Goal: Ask a question

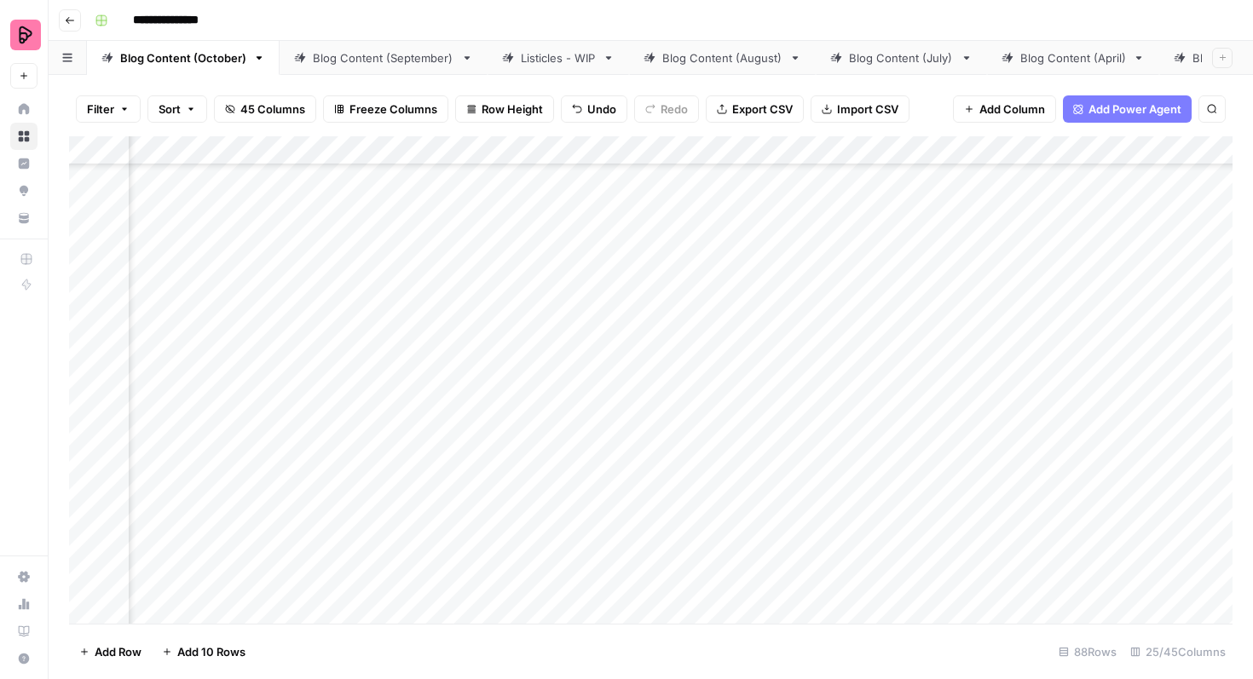
scroll to position [2185, 1071]
click at [1069, 384] on div "Add Column" at bounding box center [650, 379] width 1163 height 487
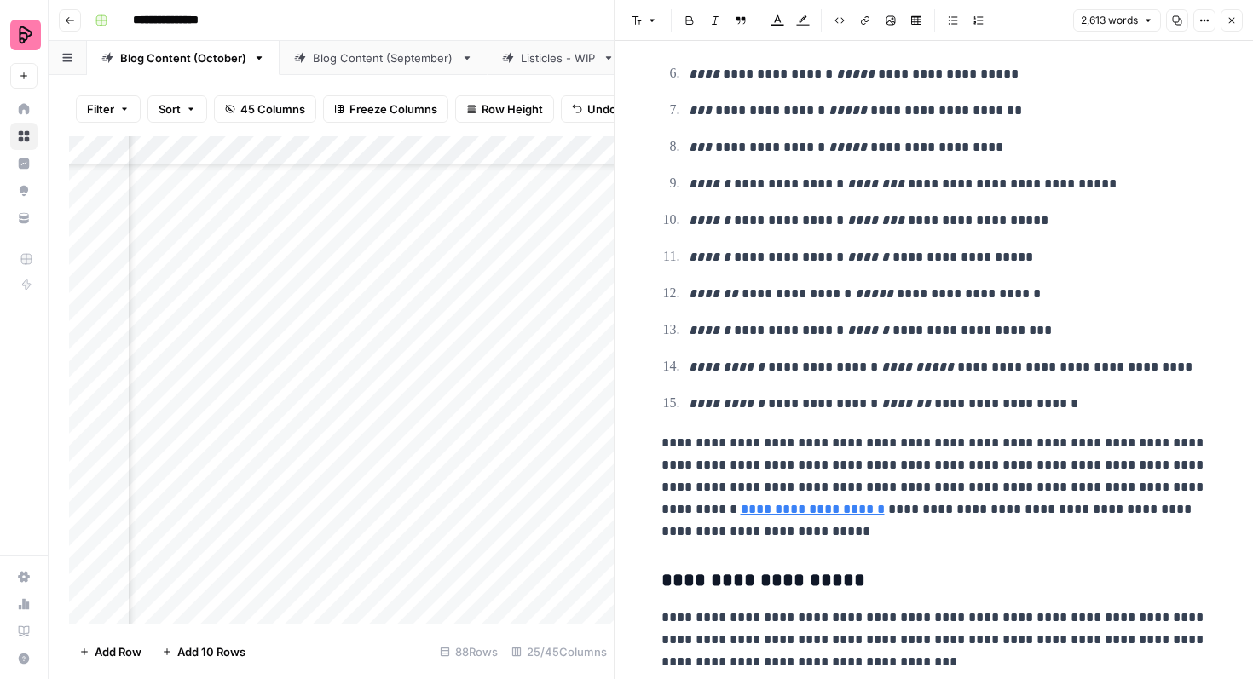
scroll to position [4626, 0]
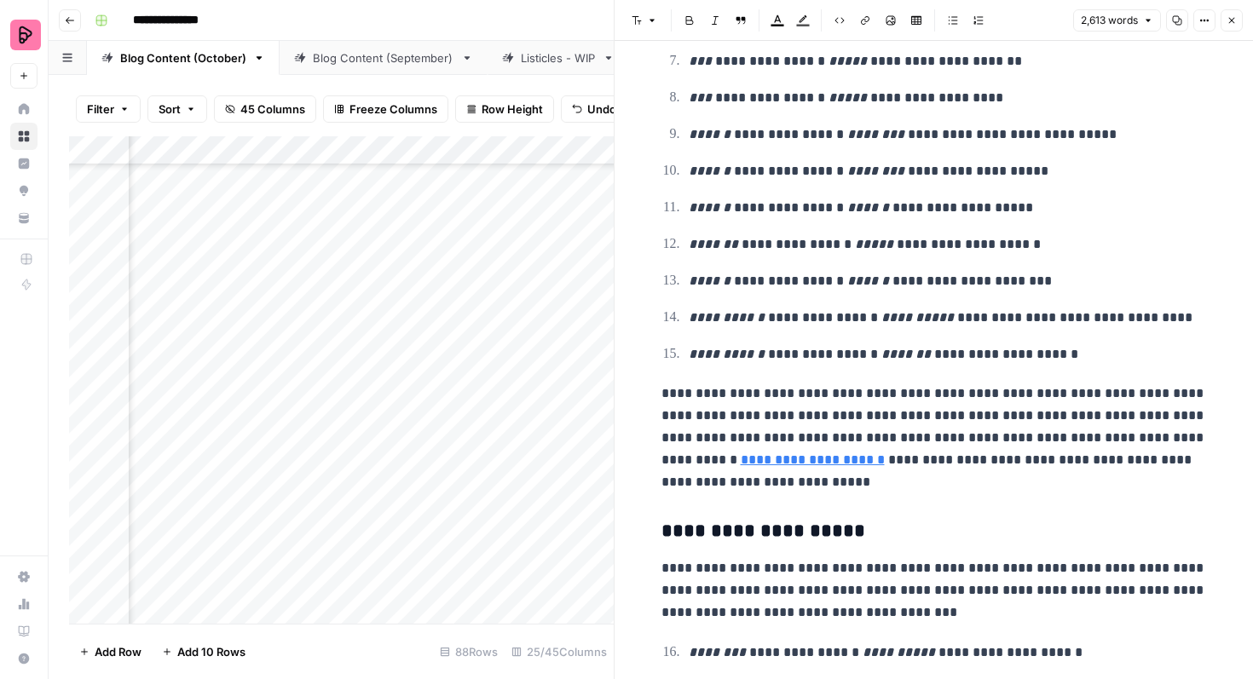
click at [1234, 10] on button "Close" at bounding box center [1231, 20] width 22 height 22
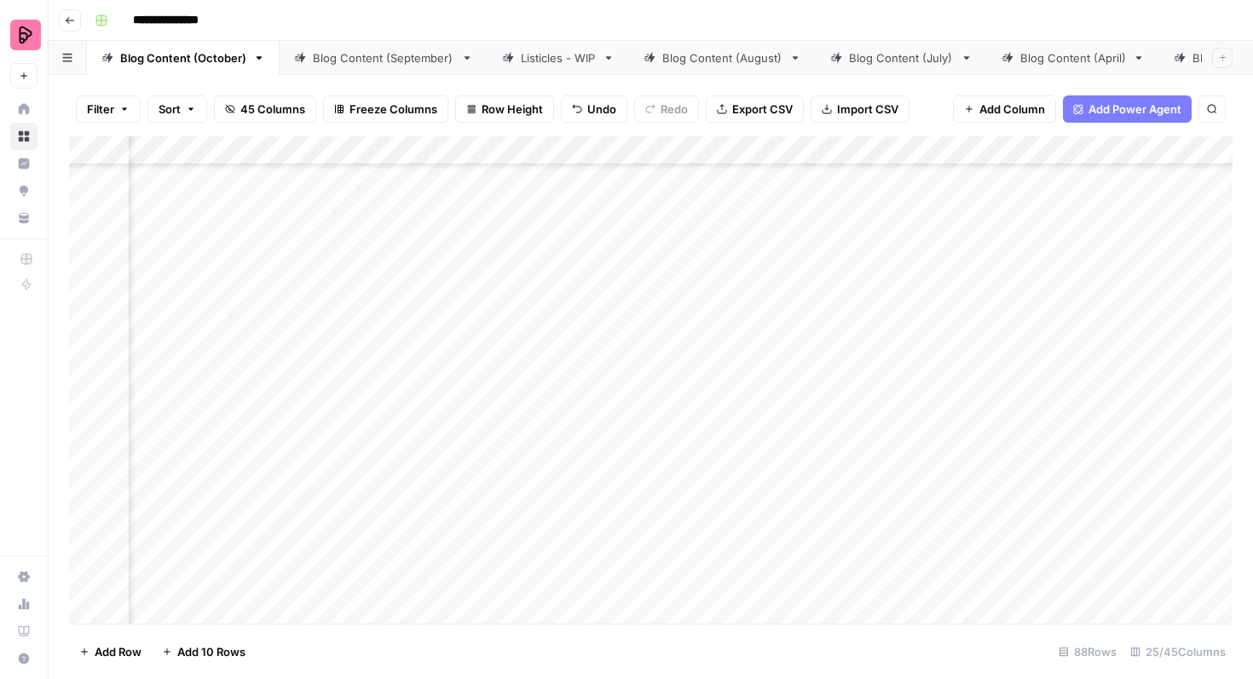
scroll to position [2185, 516]
click at [807, 404] on div "Add Column" at bounding box center [650, 379] width 1163 height 487
click at [837, 385] on div "Add Column" at bounding box center [650, 379] width 1163 height 487
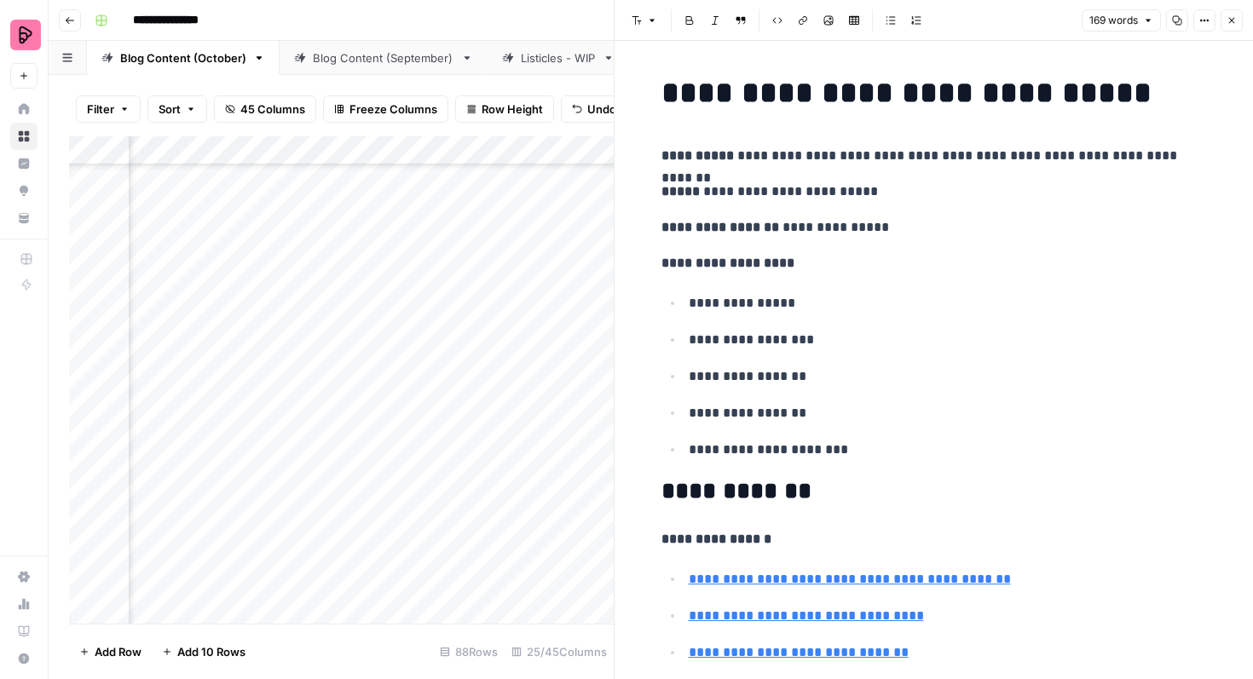
click at [1231, 19] on icon "button" at bounding box center [1231, 20] width 10 height 10
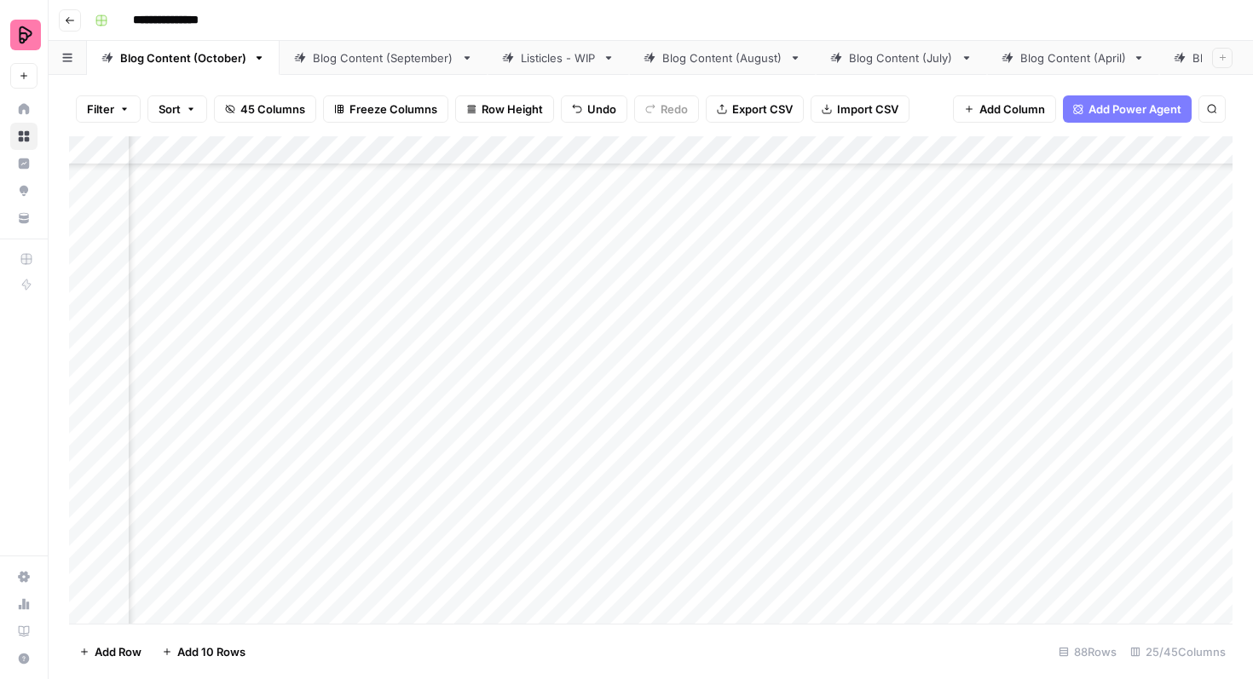
click at [685, 388] on div "Add Column" at bounding box center [650, 379] width 1163 height 487
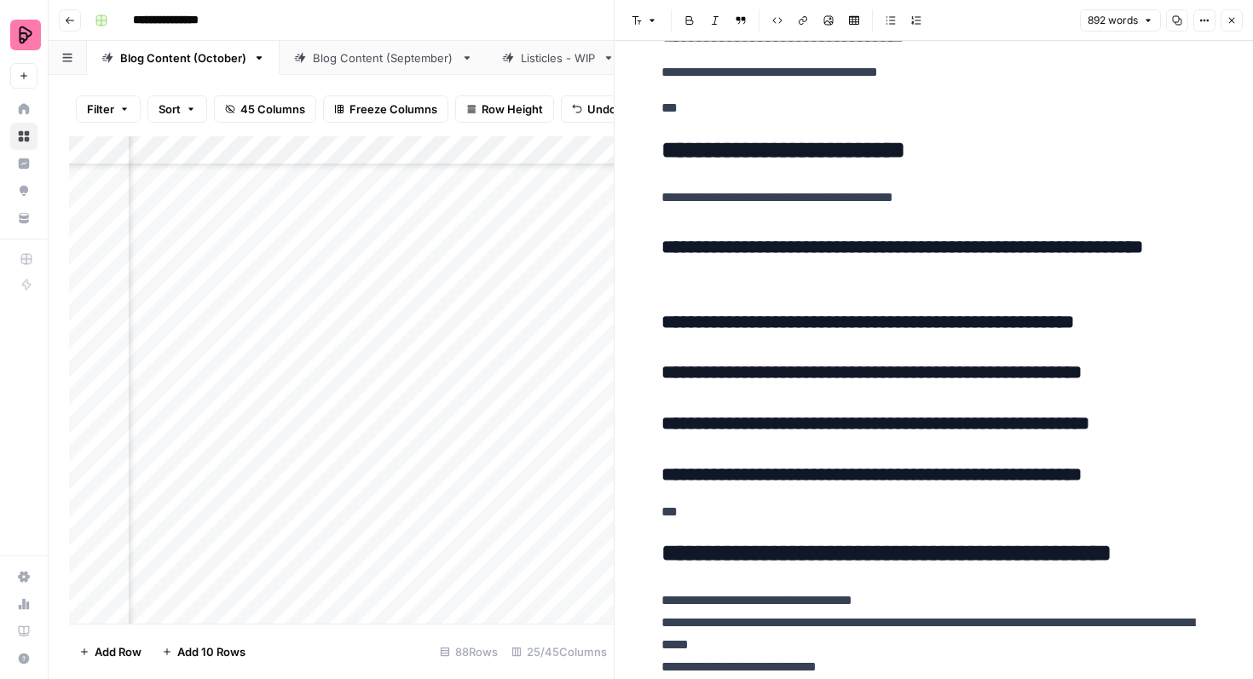
scroll to position [3178, 0]
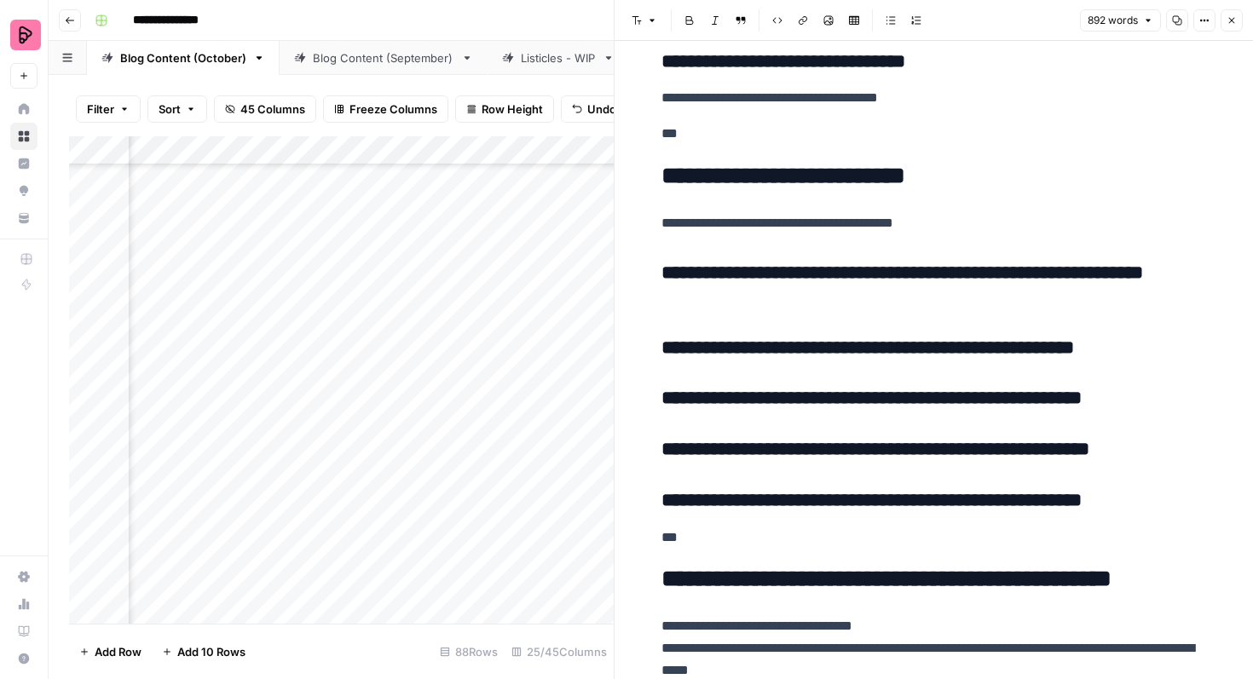
click at [1235, 26] on button "Close" at bounding box center [1231, 20] width 22 height 22
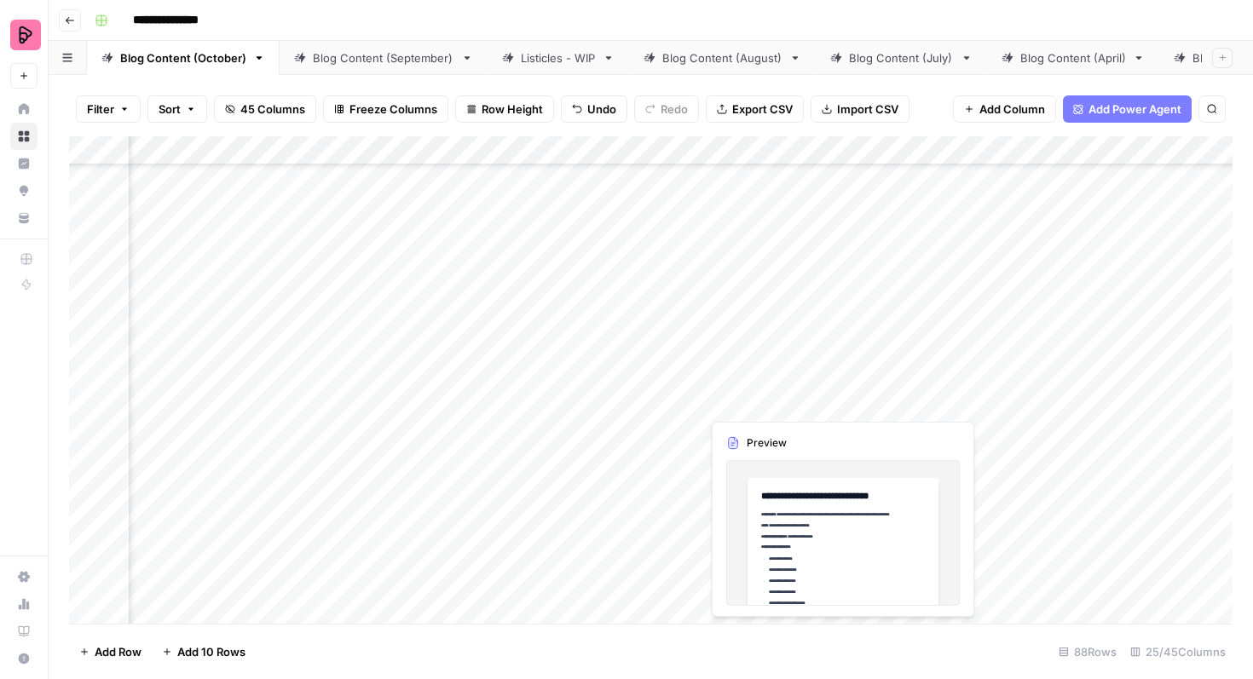
scroll to position [2185, 786]
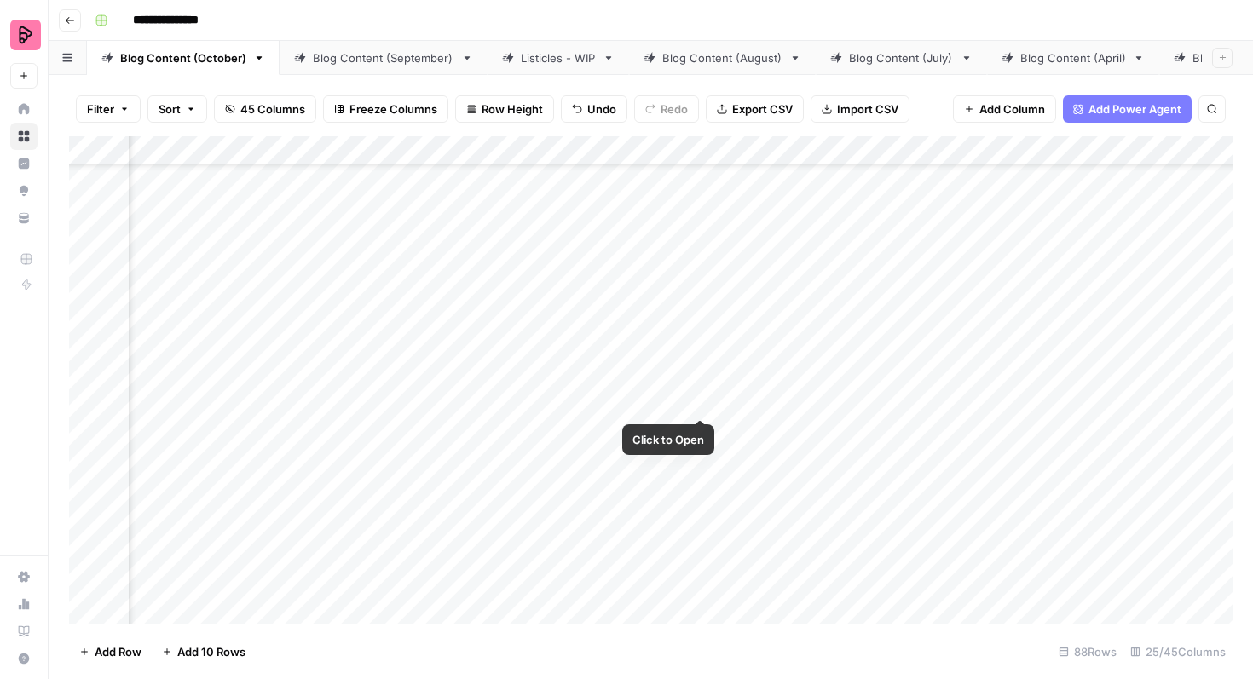
click at [704, 386] on div "Add Column" at bounding box center [650, 379] width 1163 height 487
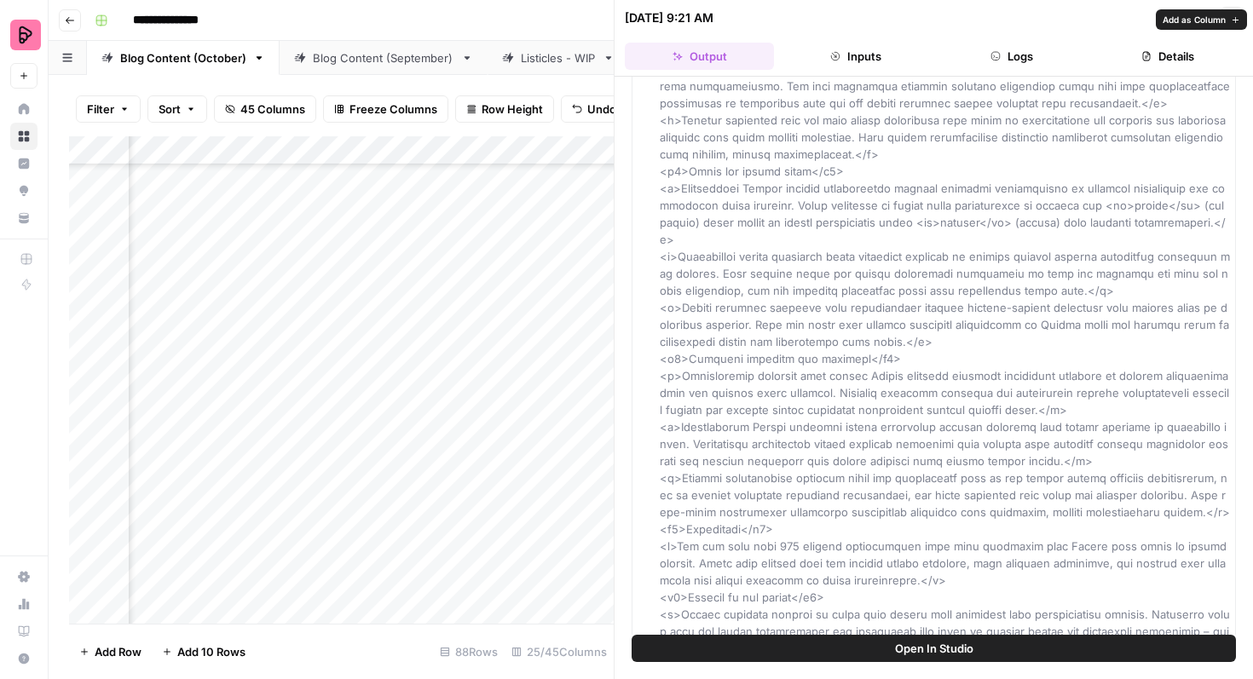
scroll to position [5450, 0]
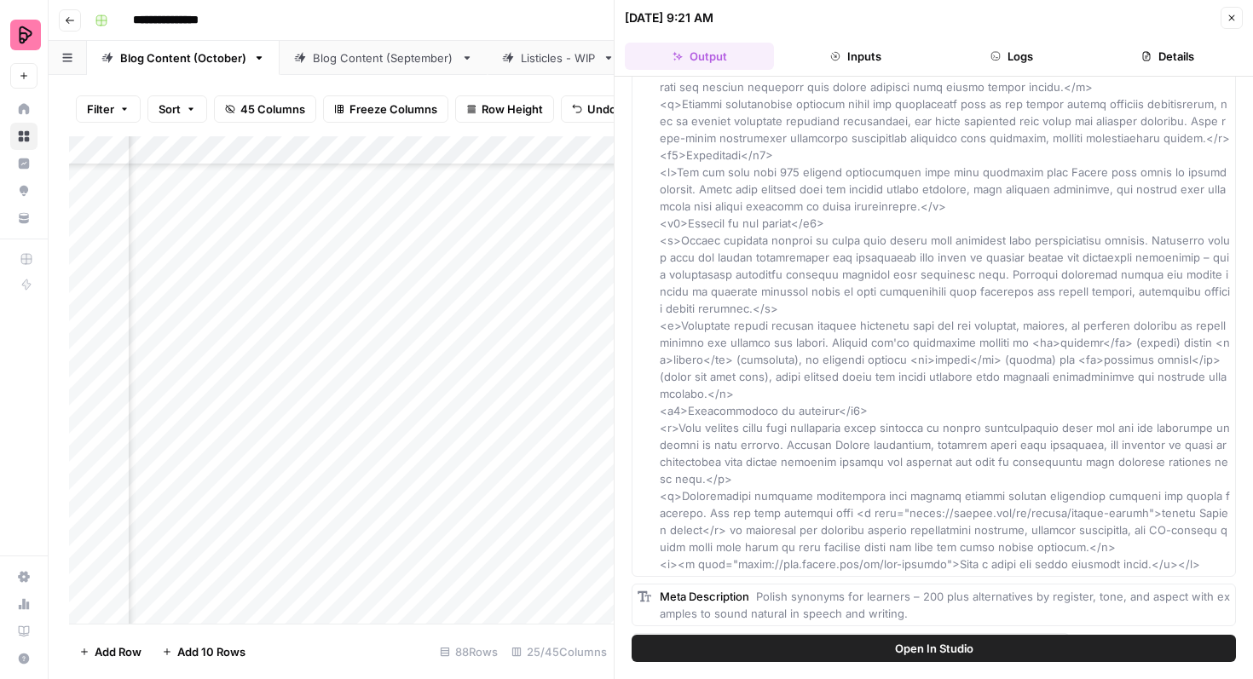
click at [1236, 18] on span "Close" at bounding box center [1236, 18] width 1 height 1
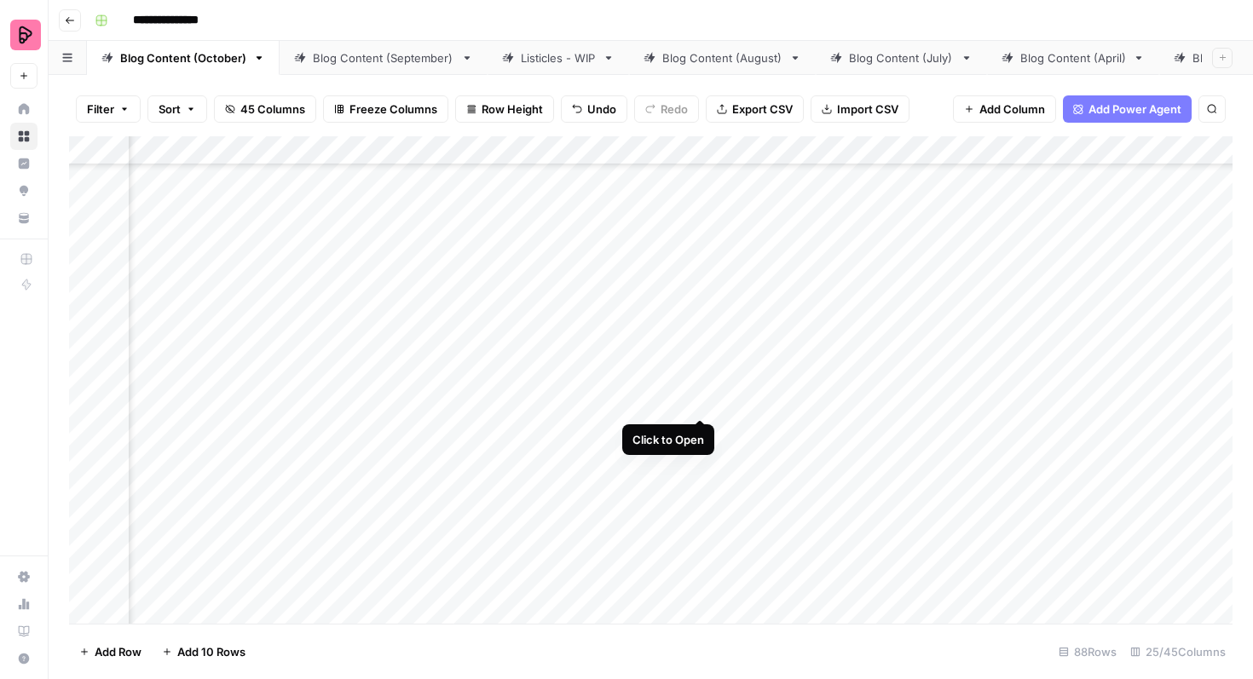
click at [698, 385] on div "Add Column" at bounding box center [650, 379] width 1163 height 487
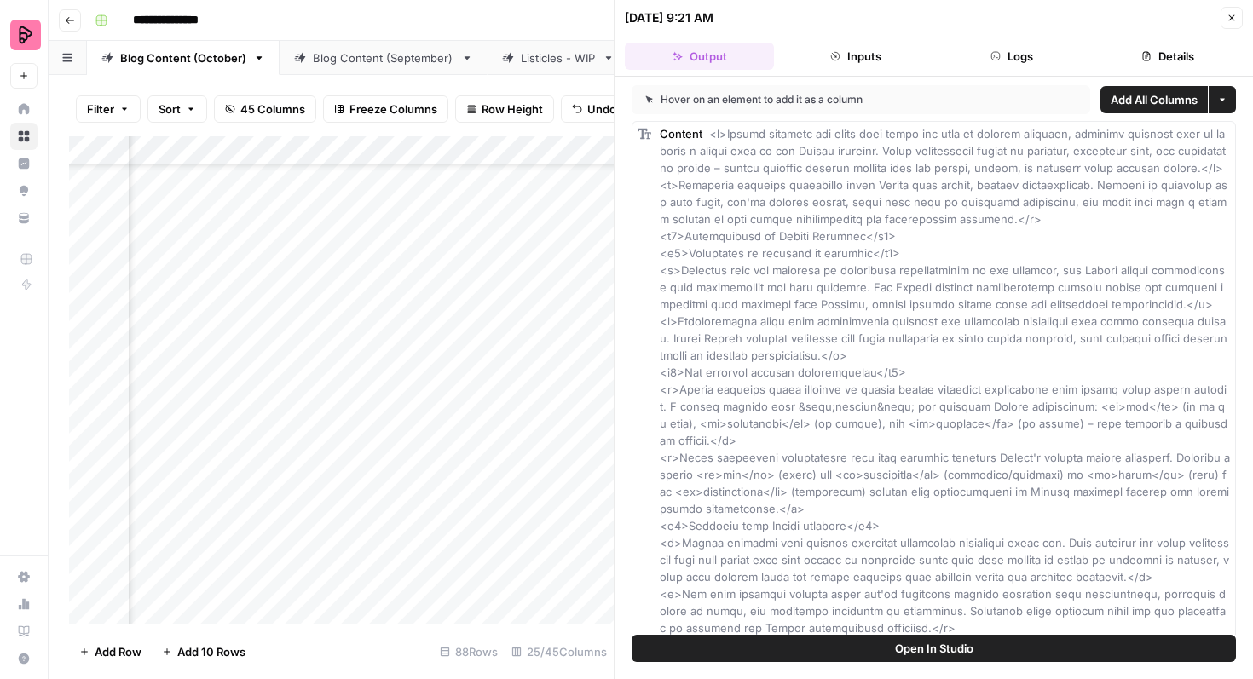
click at [911, 652] on span "Open In Studio" at bounding box center [934, 648] width 78 height 17
click at [1230, 20] on icon "button" at bounding box center [1232, 18] width 6 height 6
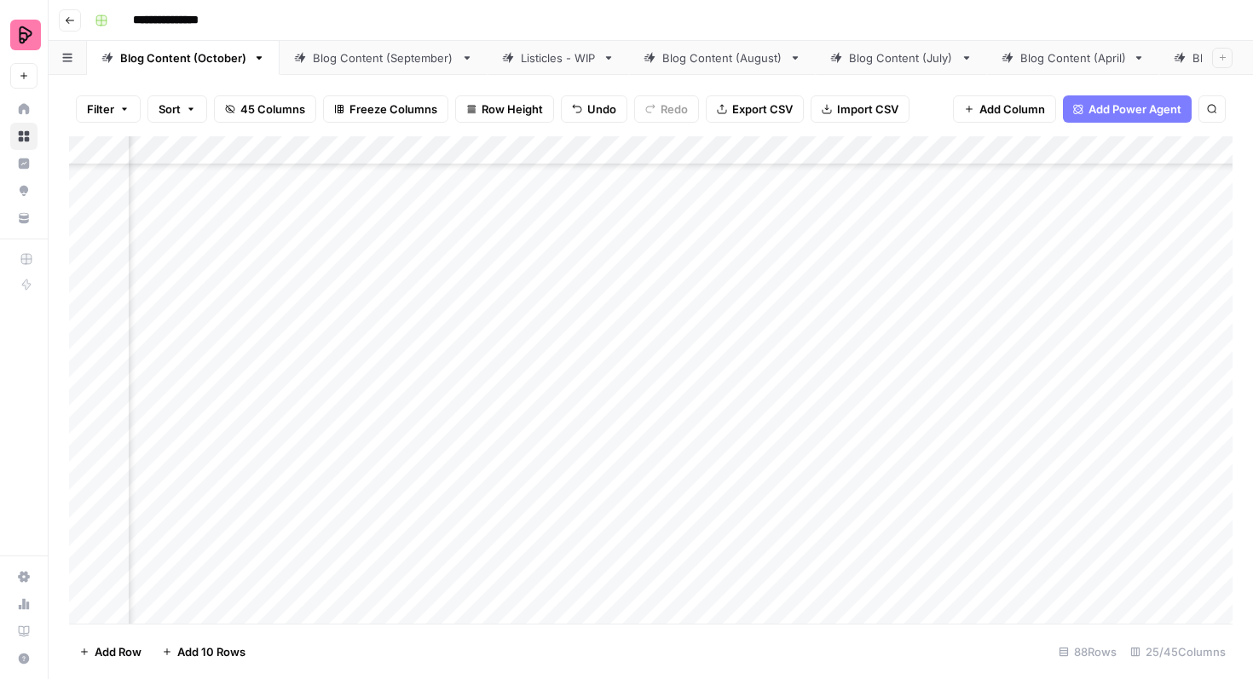
click at [902, 403] on div "Add Column" at bounding box center [650, 379] width 1163 height 487
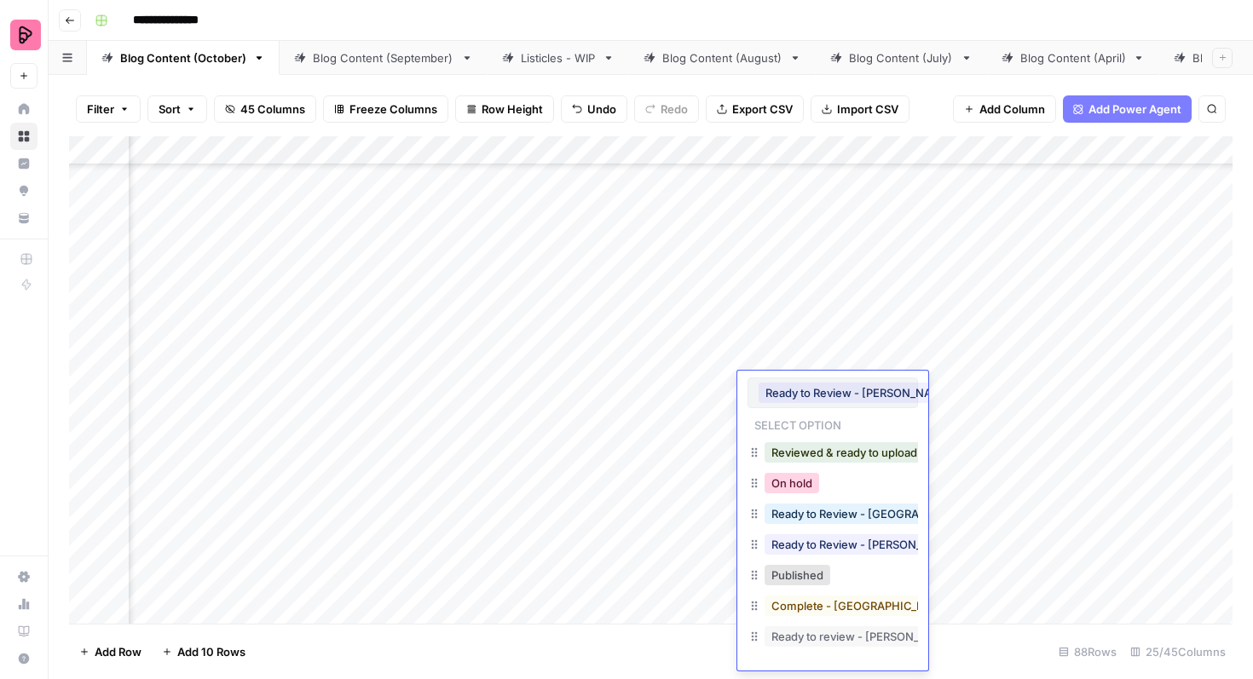
click at [807, 492] on button "On hold" at bounding box center [791, 483] width 55 height 20
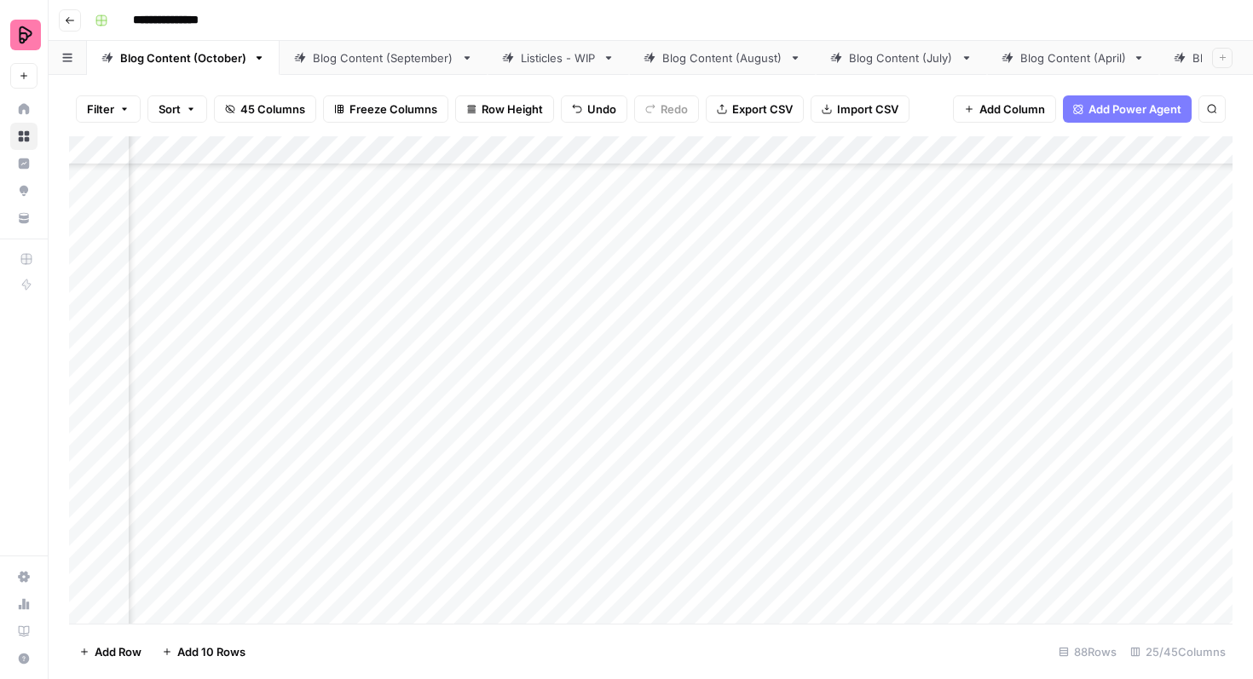
scroll to position [1770, 1202]
click at [942, 402] on div "Add Column" at bounding box center [650, 379] width 1163 height 487
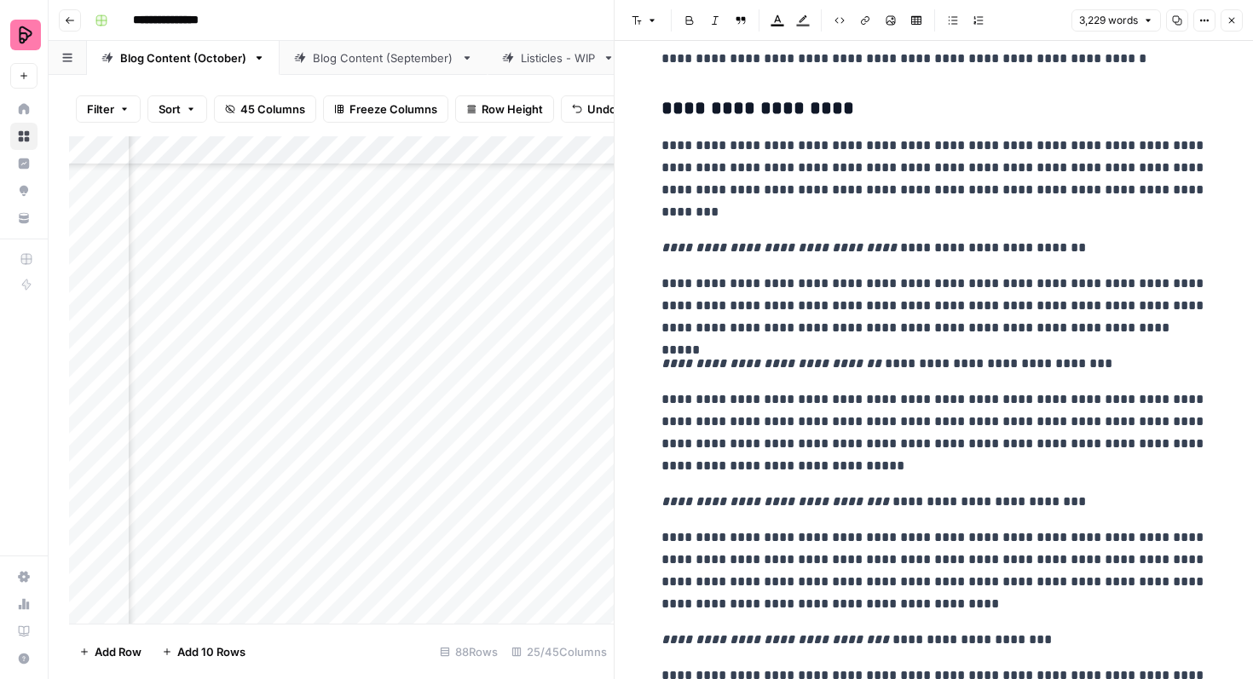
scroll to position [1635, 0]
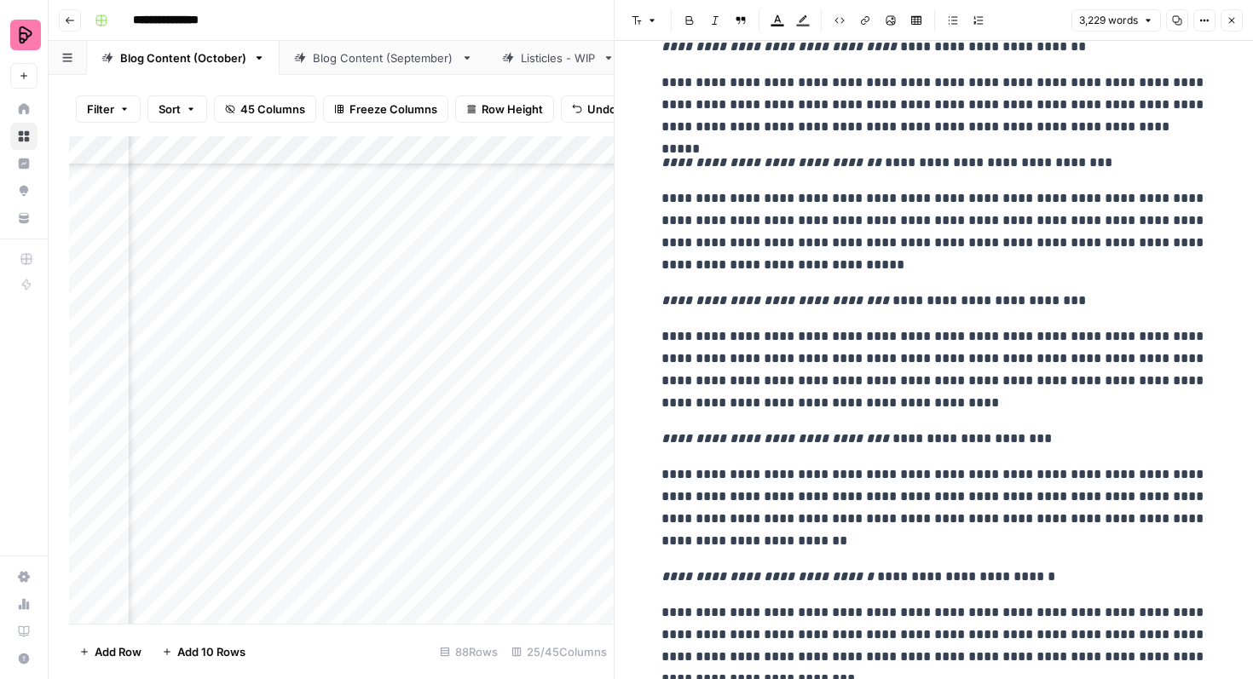
click at [1230, 23] on icon "button" at bounding box center [1231, 20] width 10 height 10
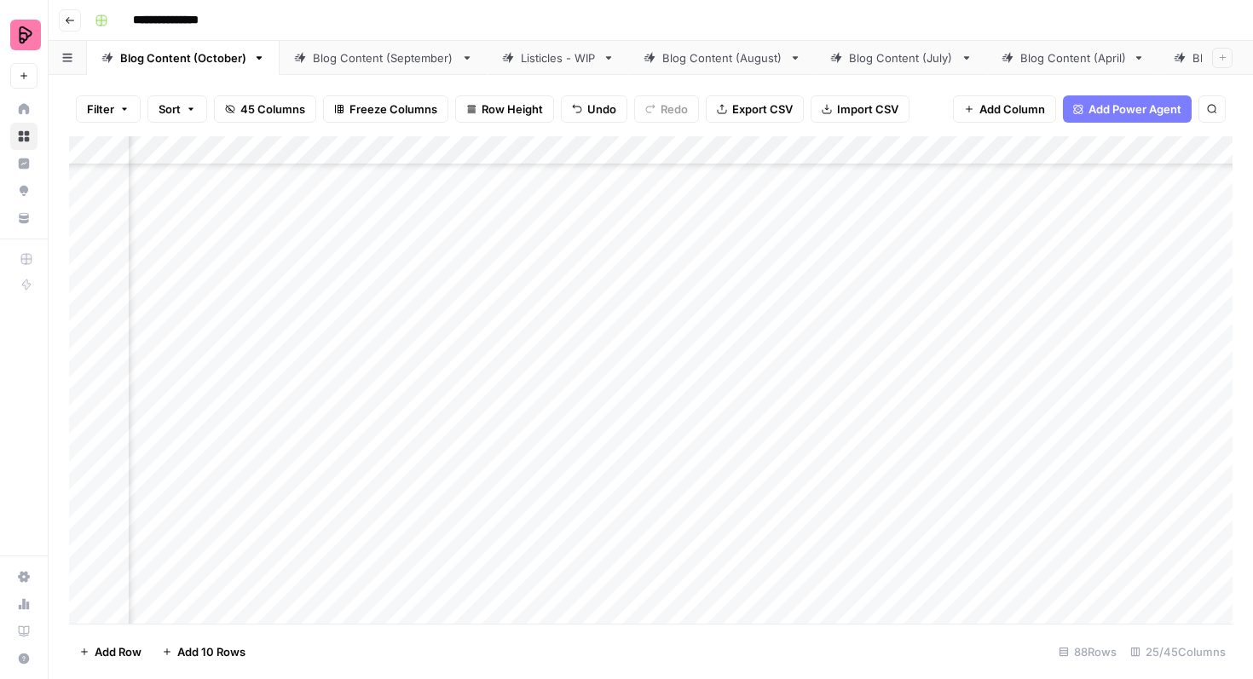
click at [390, 418] on div "Add Column" at bounding box center [650, 379] width 1163 height 487
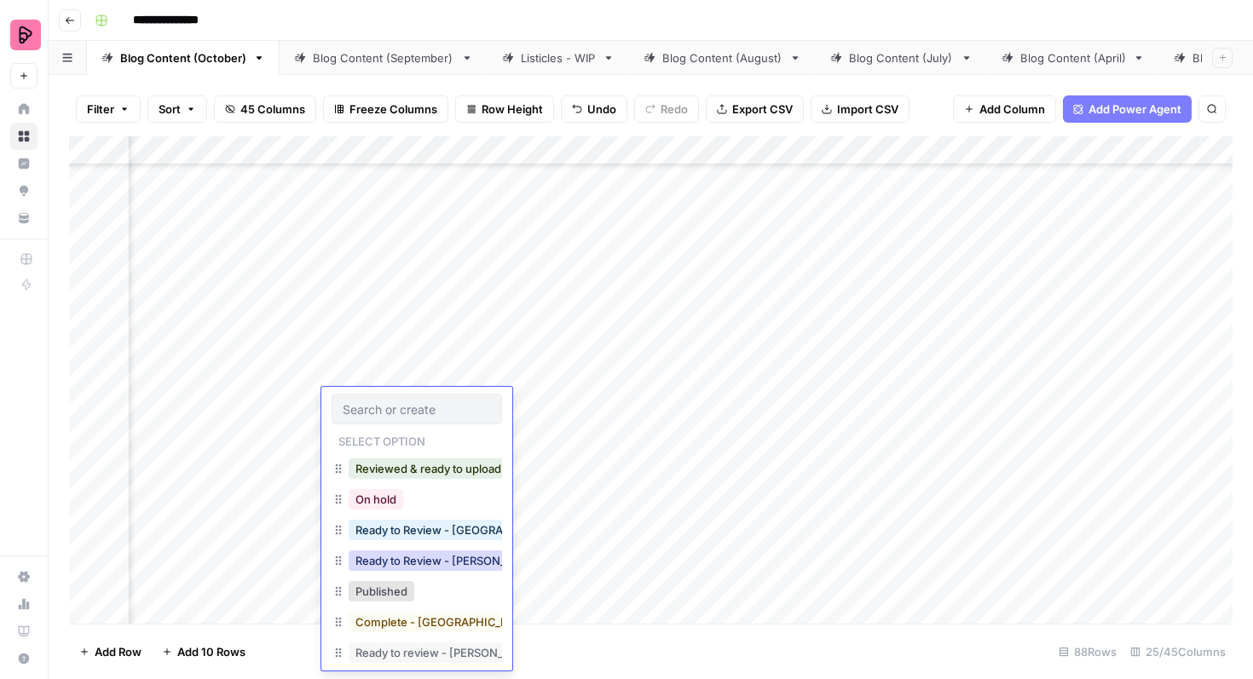
click at [401, 553] on button "Ready to Review - Rebekah" at bounding box center [449, 561] width 201 height 20
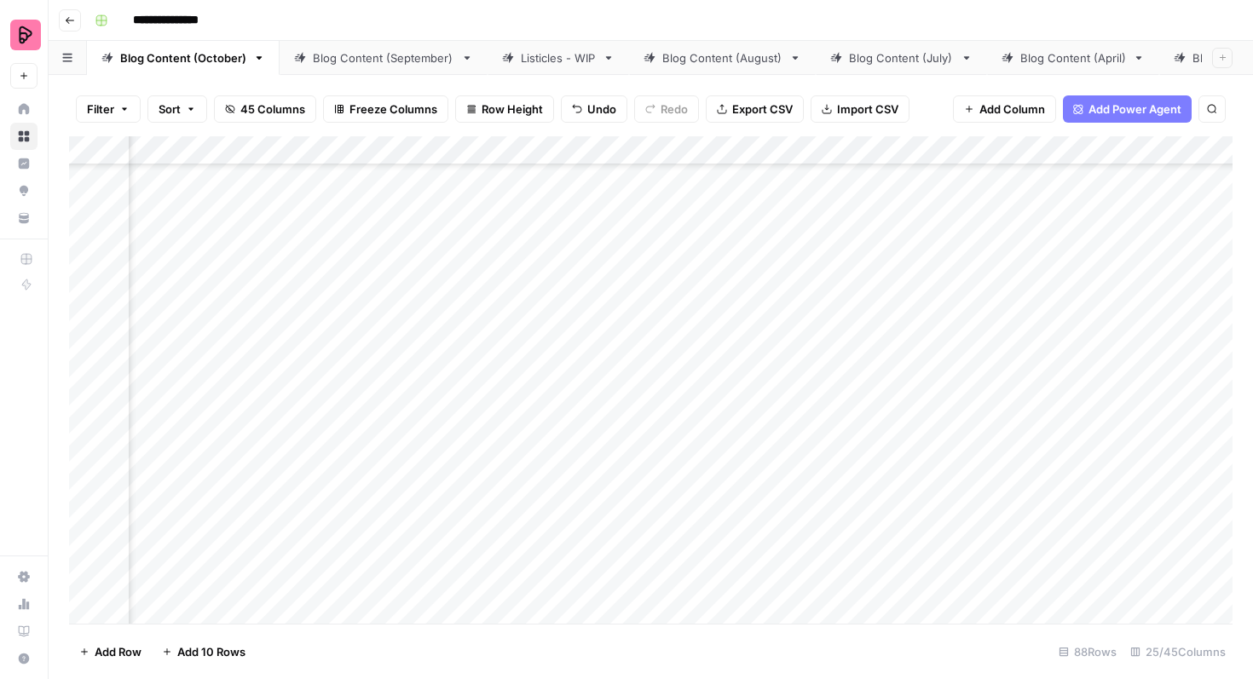
scroll to position [1849, 1046]
click at [424, 381] on div "Add Column" at bounding box center [650, 379] width 1163 height 487
click at [402, 393] on div "Add Column" at bounding box center [650, 379] width 1163 height 487
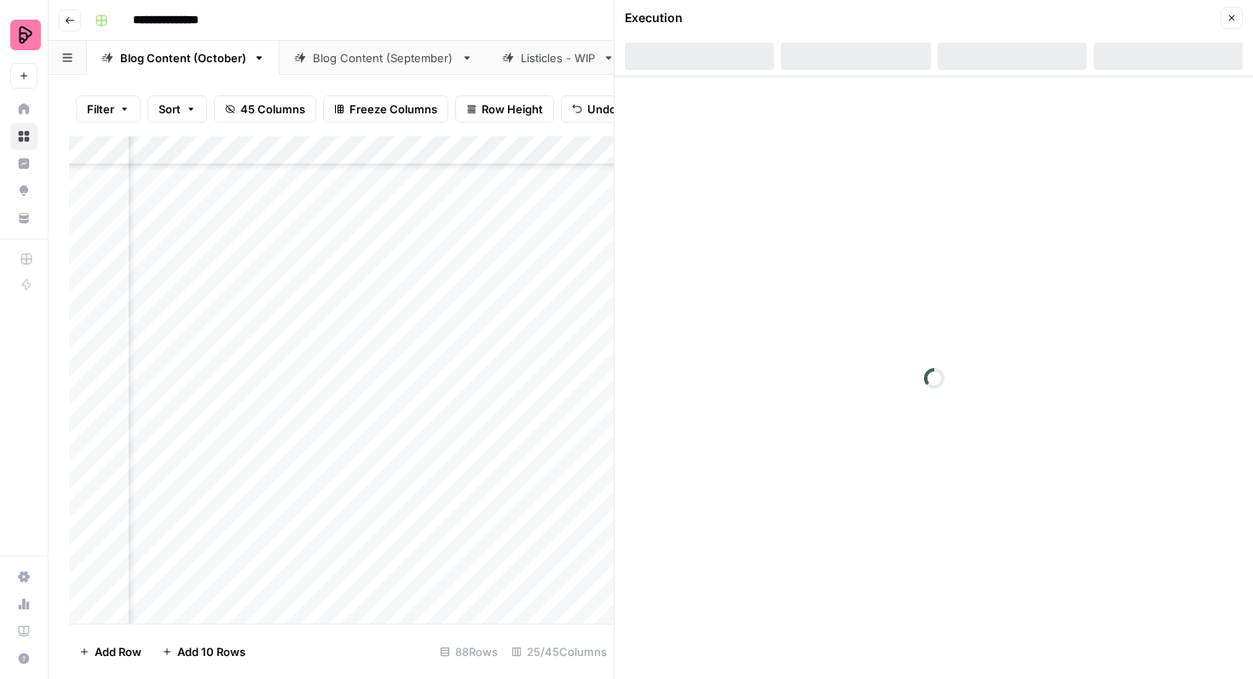
click at [1233, 12] on button "Close" at bounding box center [1231, 18] width 22 height 22
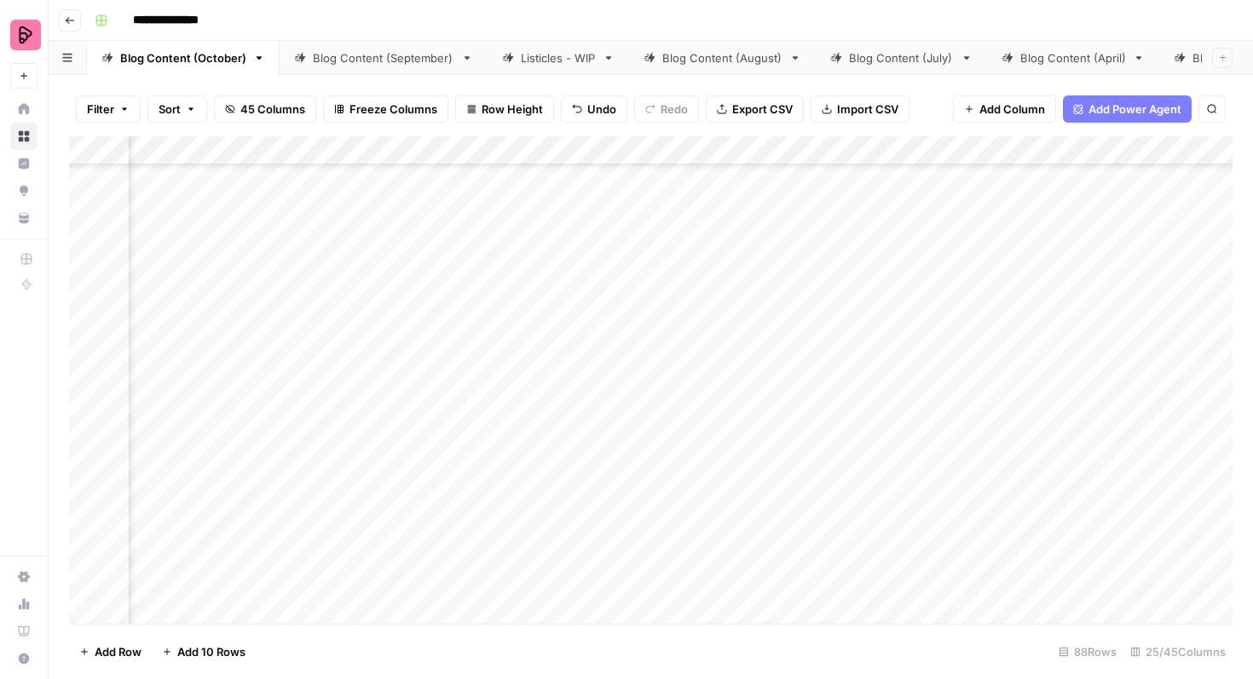
click at [619, 385] on div "Add Column" at bounding box center [650, 379] width 1163 height 487
click at [609, 385] on div "Add Column" at bounding box center [650, 379] width 1163 height 487
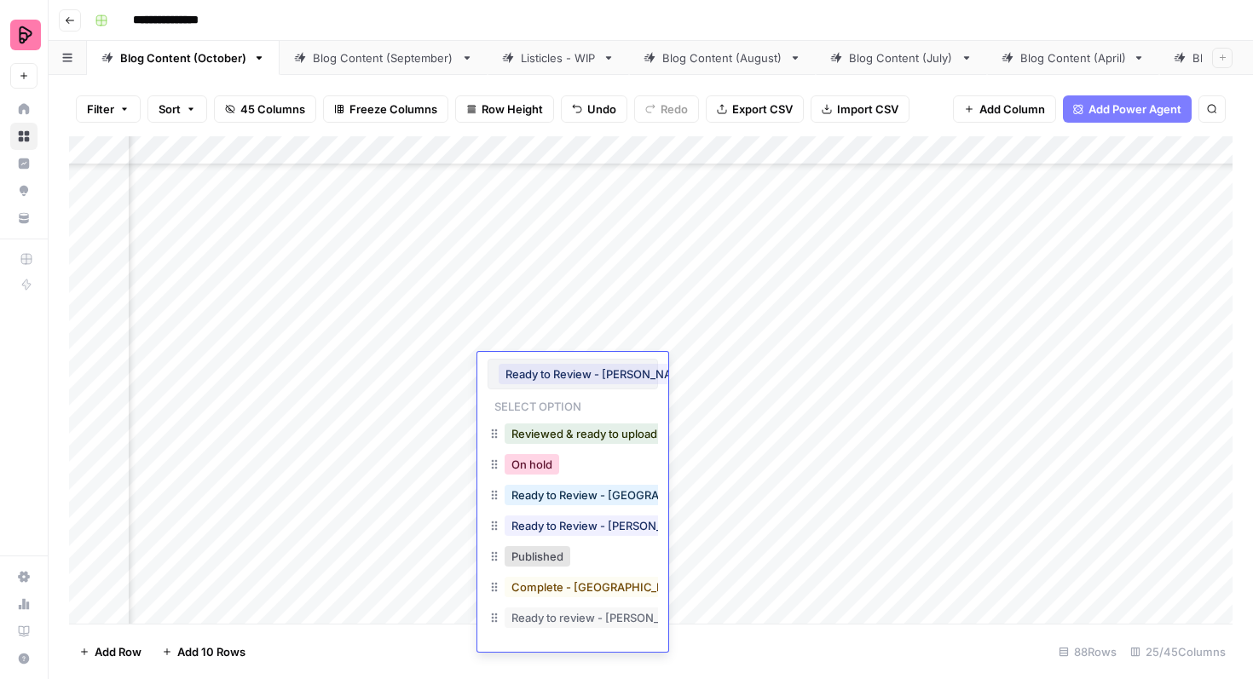
click at [550, 461] on button "On hold" at bounding box center [532, 464] width 55 height 20
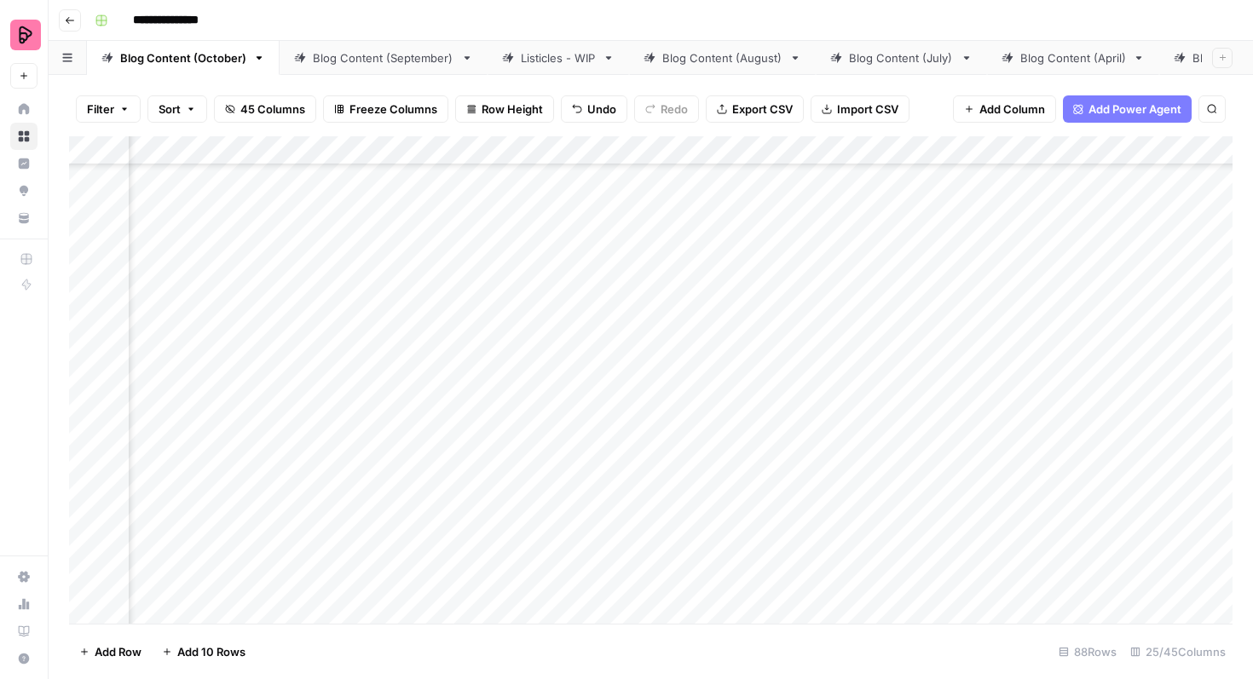
scroll to position [2493, 454]
click at [537, 346] on div "Add Column" at bounding box center [650, 379] width 1163 height 487
click at [532, 390] on div "Add Column" at bounding box center [650, 379] width 1163 height 487
click at [528, 428] on div "Add Column" at bounding box center [650, 379] width 1163 height 487
click at [526, 475] on div "Add Column" at bounding box center [650, 379] width 1163 height 487
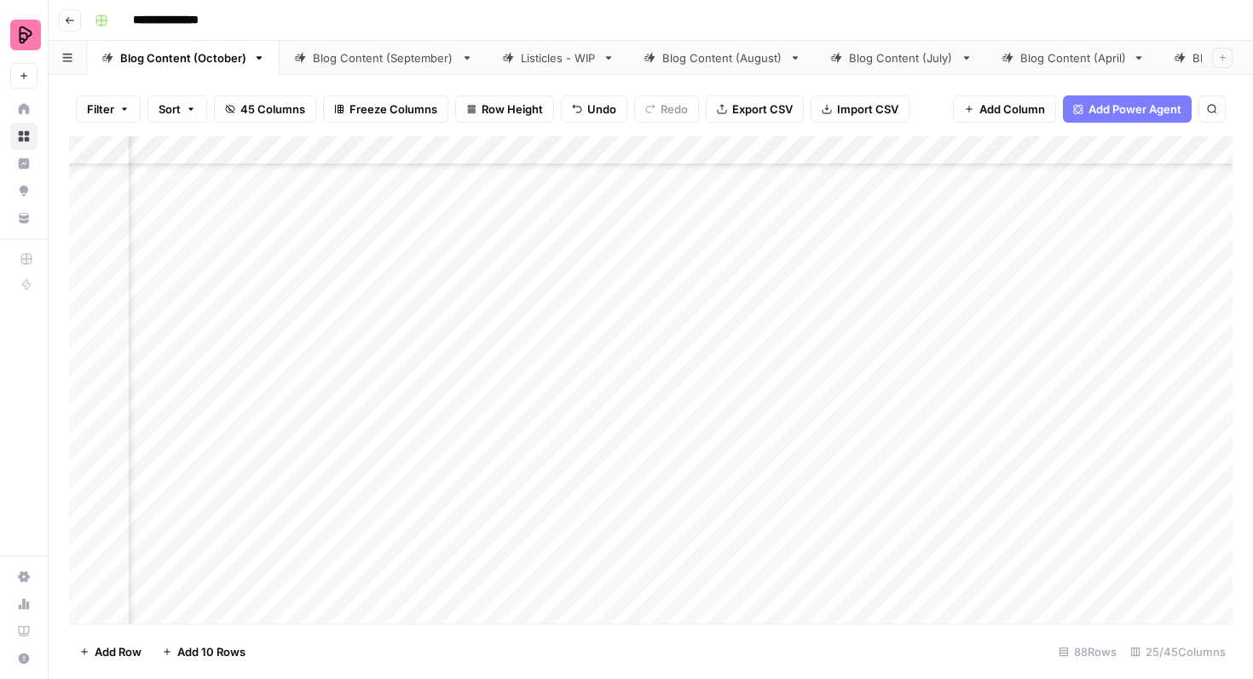
scroll to position [1342, 1718]
drag, startPoint x: 806, startPoint y: 174, endPoint x: 778, endPoint y: 263, distance: 93.8
click at [778, 263] on div "Add Column" at bounding box center [650, 379] width 1163 height 487
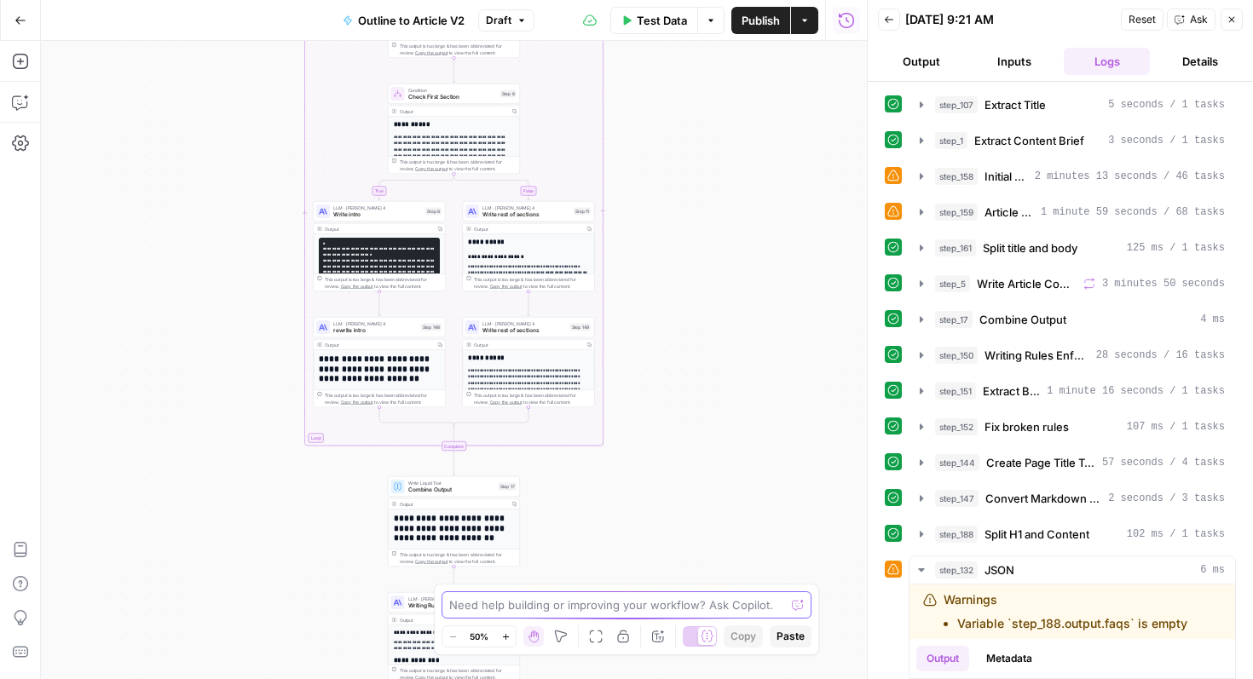
click at [523, 602] on textarea at bounding box center [617, 605] width 336 height 17
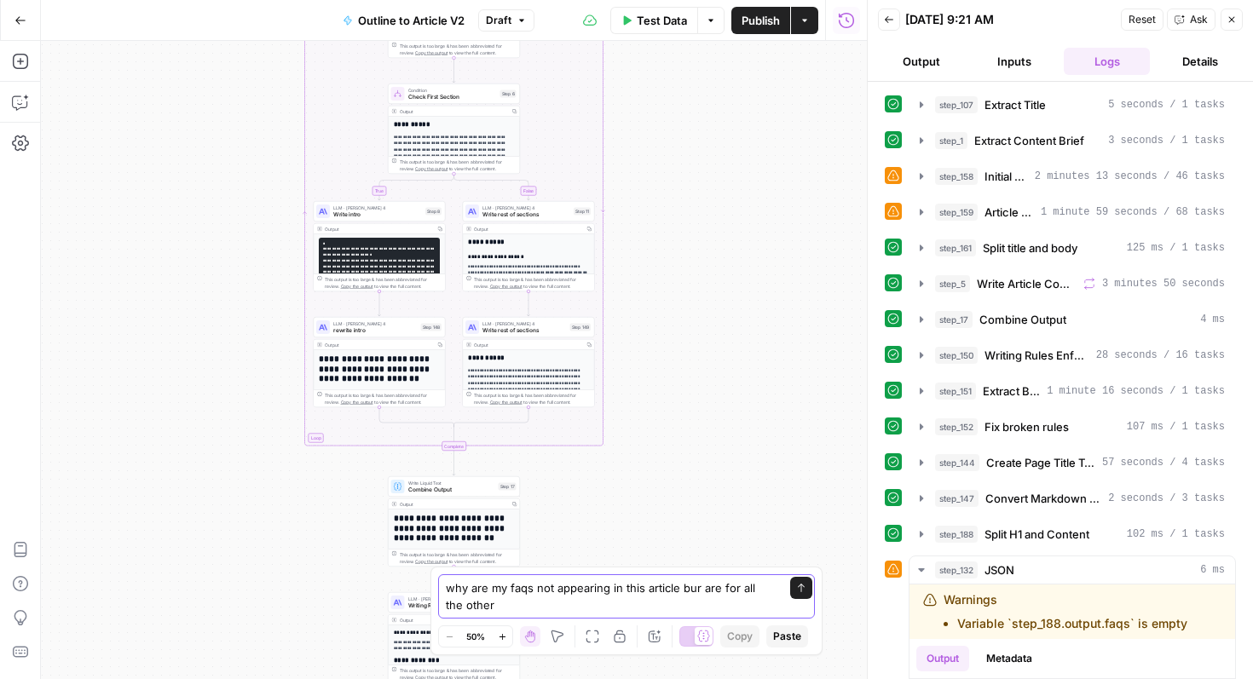
type textarea "why are my faqs not appearing in this article bur are for all the others"
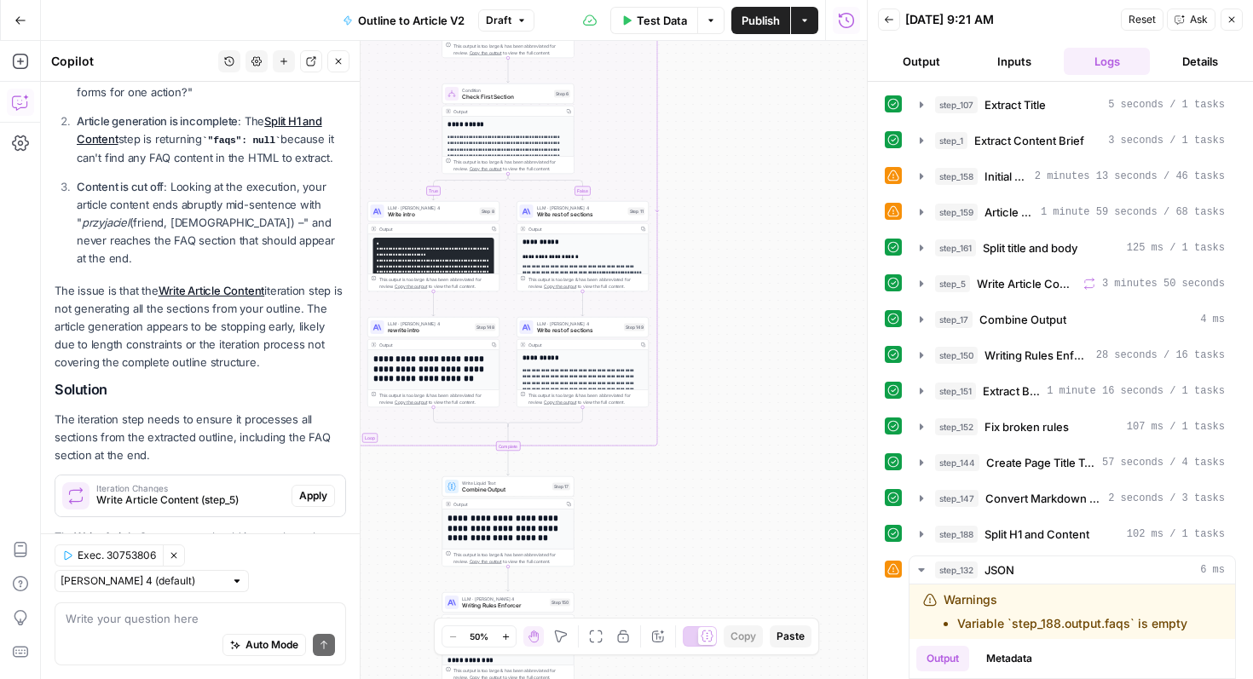
scroll to position [422, 0]
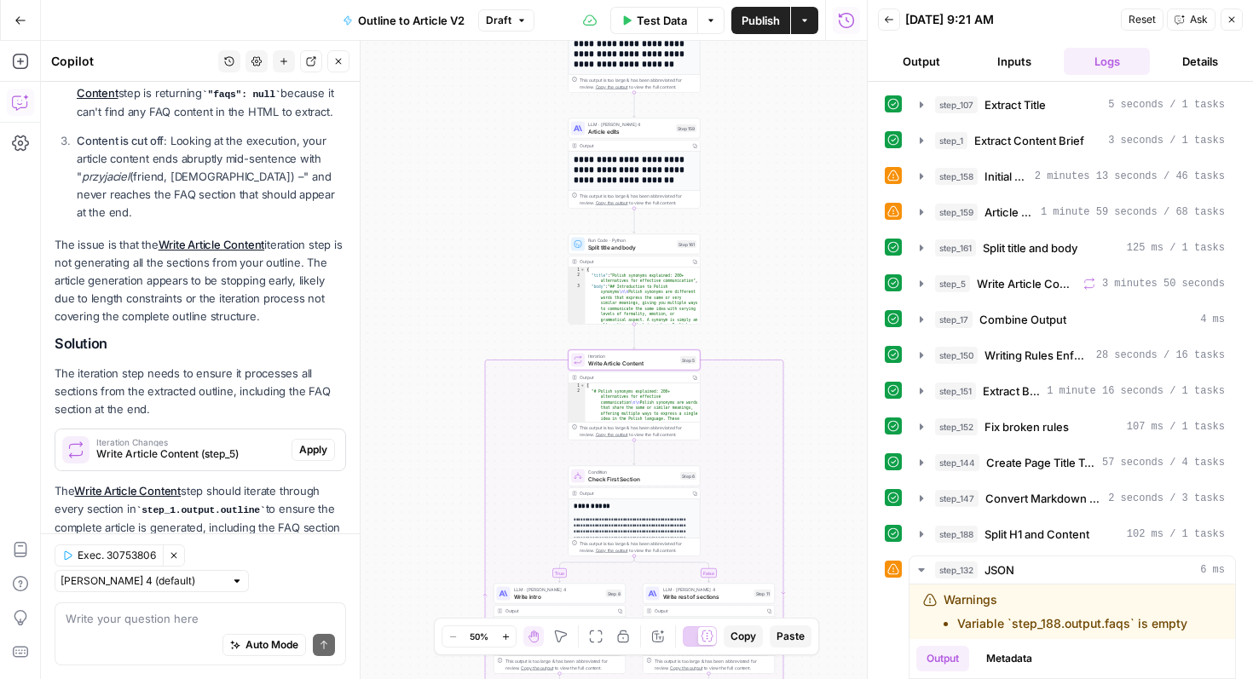
click at [187, 438] on span "Iteration Changes" at bounding box center [190, 442] width 188 height 9
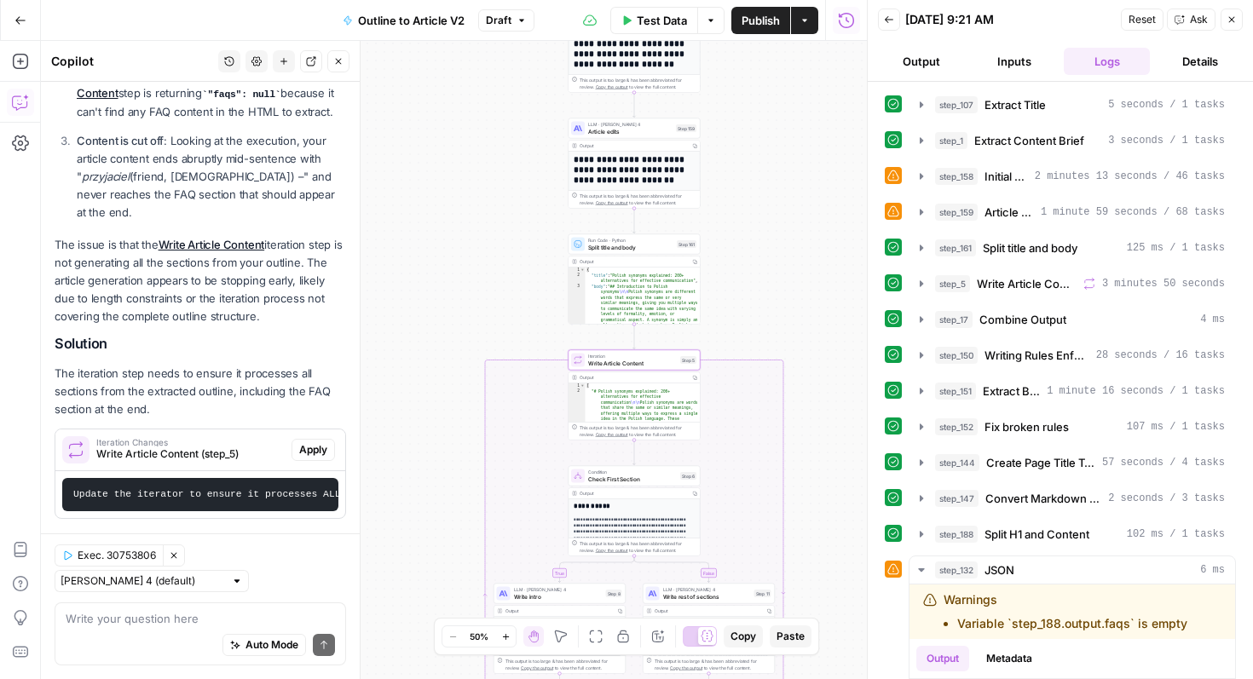
drag, startPoint x: 181, startPoint y: 454, endPoint x: 336, endPoint y: 465, distance: 155.5
click at [336, 478] on pre "Update the iterator to ensure it processes ALL sections from the outline, inclu…" at bounding box center [200, 494] width 276 height 33
drag, startPoint x: 303, startPoint y: 460, endPoint x: 347, endPoint y: 463, distance: 43.5
click at [348, 463] on div "Hi! How can I help with your workflow? I can explain steps, debug, write prompt…" at bounding box center [200, 380] width 319 height 597
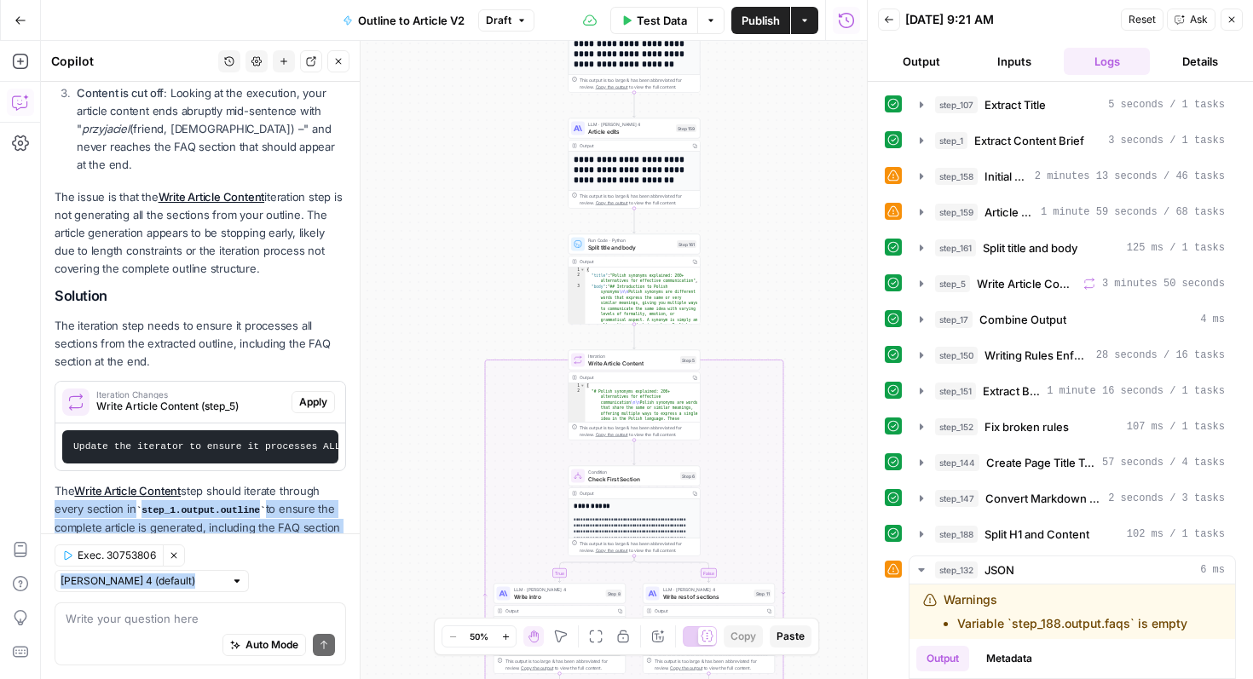
drag, startPoint x: 327, startPoint y: 462, endPoint x: 354, endPoint y: 462, distance: 26.4
click at [354, 462] on div "Copilot History Settings New chat Detach Close Hi! How can I help with your wor…" at bounding box center [201, 360] width 320 height 638
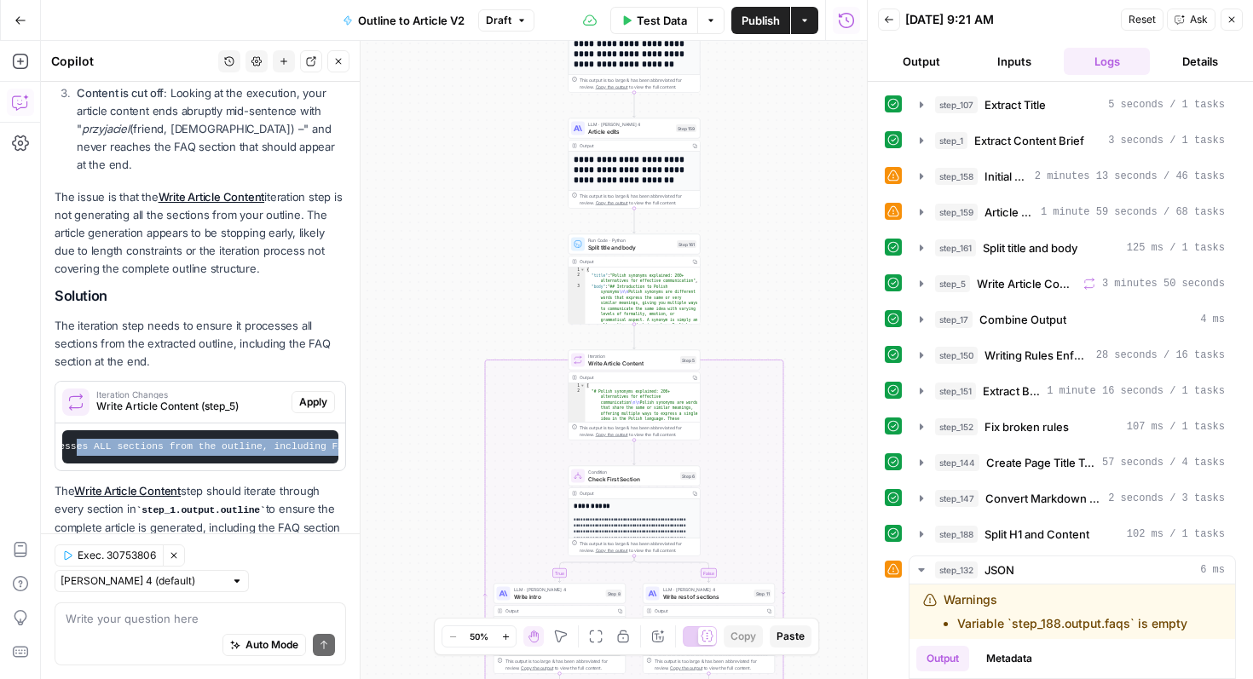
scroll to position [0, 369]
drag, startPoint x: 307, startPoint y: 414, endPoint x: 349, endPoint y: 416, distance: 41.8
click at [349, 416] on div "Hi! How can I help with your workflow? I can explain steps, debug, write prompt…" at bounding box center [200, 103] width 319 height 983
click at [233, 441] on code "Update the iterator to ensure it processes ALL sections from the outline, inclu…" at bounding box center [380, 446] width 1353 height 10
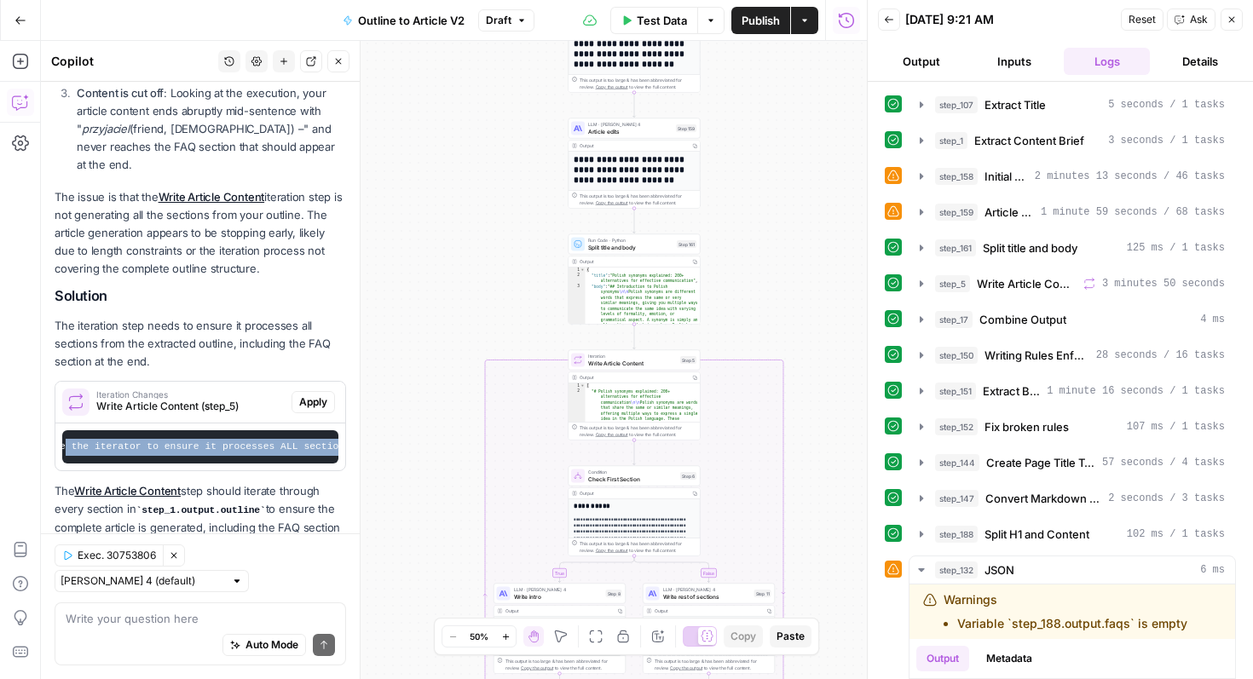
drag, startPoint x: 112, startPoint y: 408, endPoint x: 46, endPoint y: 406, distance: 66.5
click at [46, 407] on div "Hi! How can I help with your workflow? I can explain steps, debug, write prompt…" at bounding box center [200, 103] width 319 height 983
click at [184, 441] on code "Update the iterator to ensure it processes ALL sections from the outline, inclu…" at bounding box center [735, 446] width 1353 height 10
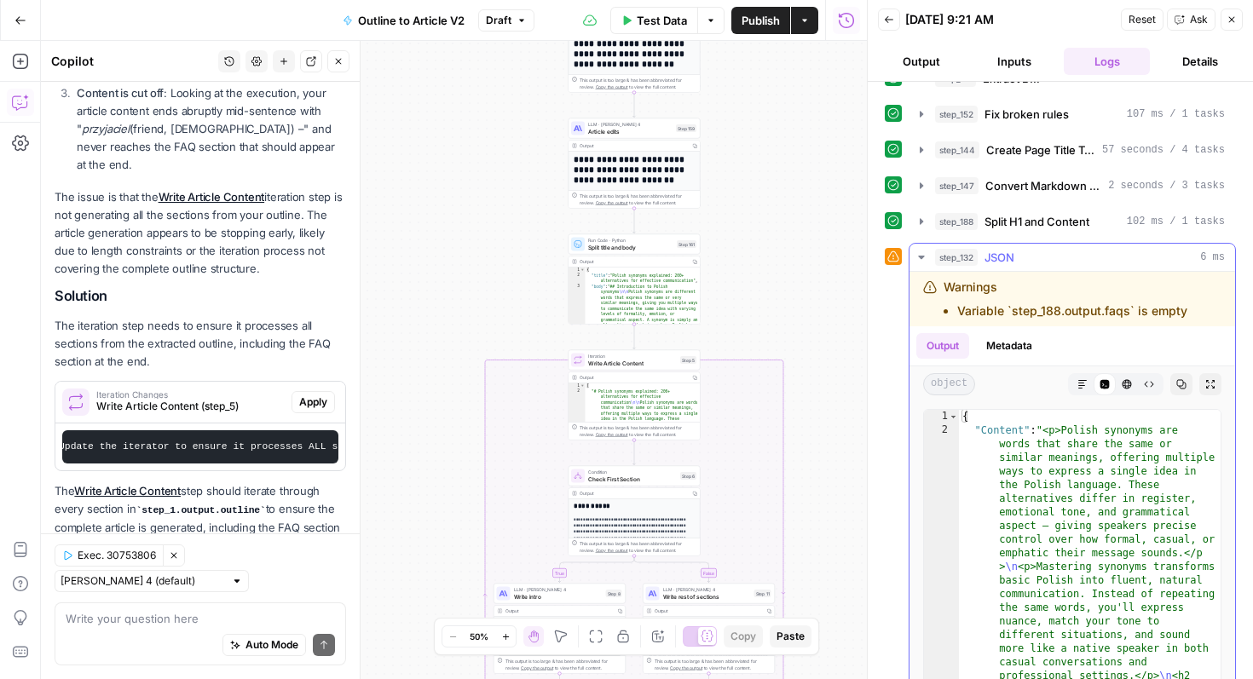
scroll to position [318, 0]
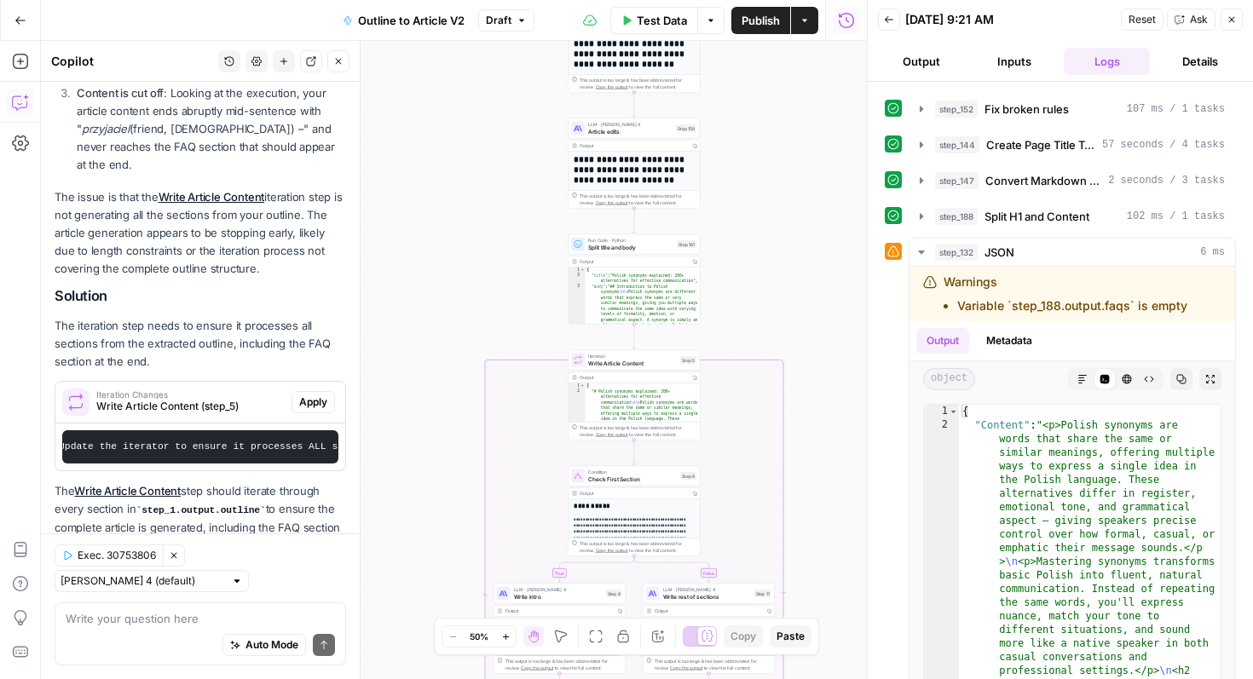
click at [1229, 12] on button "Close" at bounding box center [1231, 20] width 22 height 22
